Goal: Register for event/course

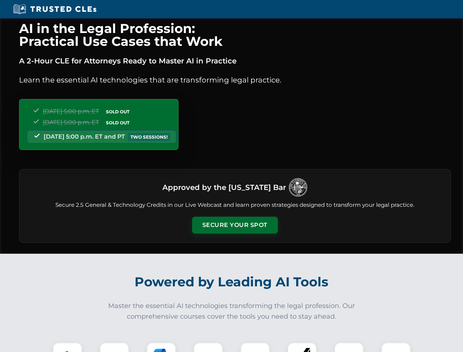
click at [235, 225] on button "Secure Your Spot" at bounding box center [235, 225] width 86 height 17
click at [67, 347] on img at bounding box center [67, 356] width 21 height 21
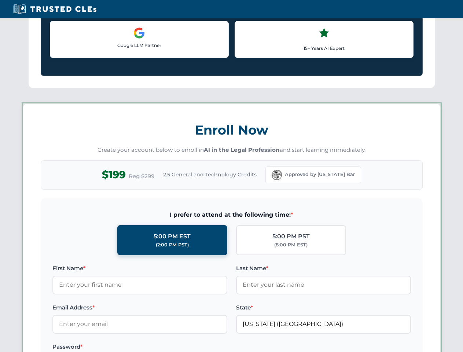
click at [208, 347] on label "Password *" at bounding box center [139, 346] width 175 height 9
